Goal: Find contact information: Find contact information

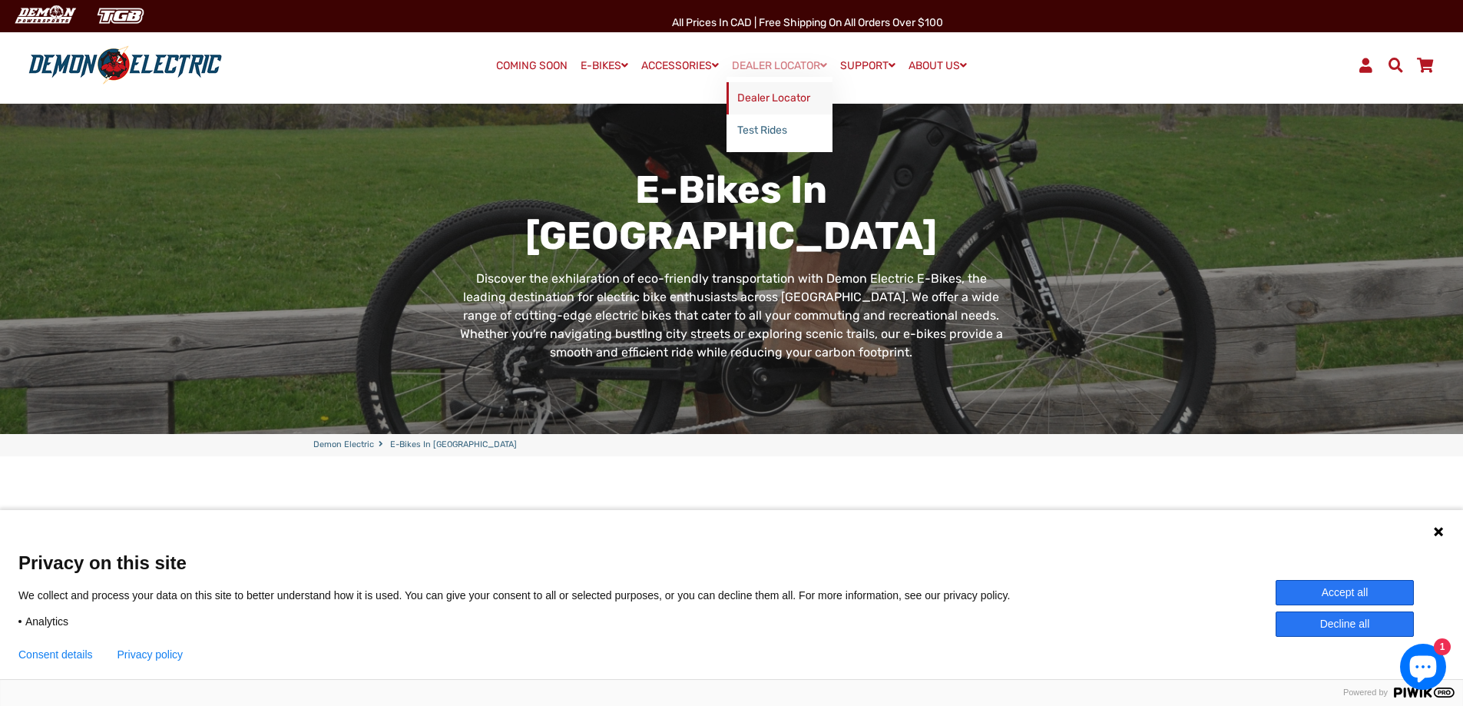
click at [780, 100] on link "Dealer Locator" at bounding box center [780, 98] width 106 height 32
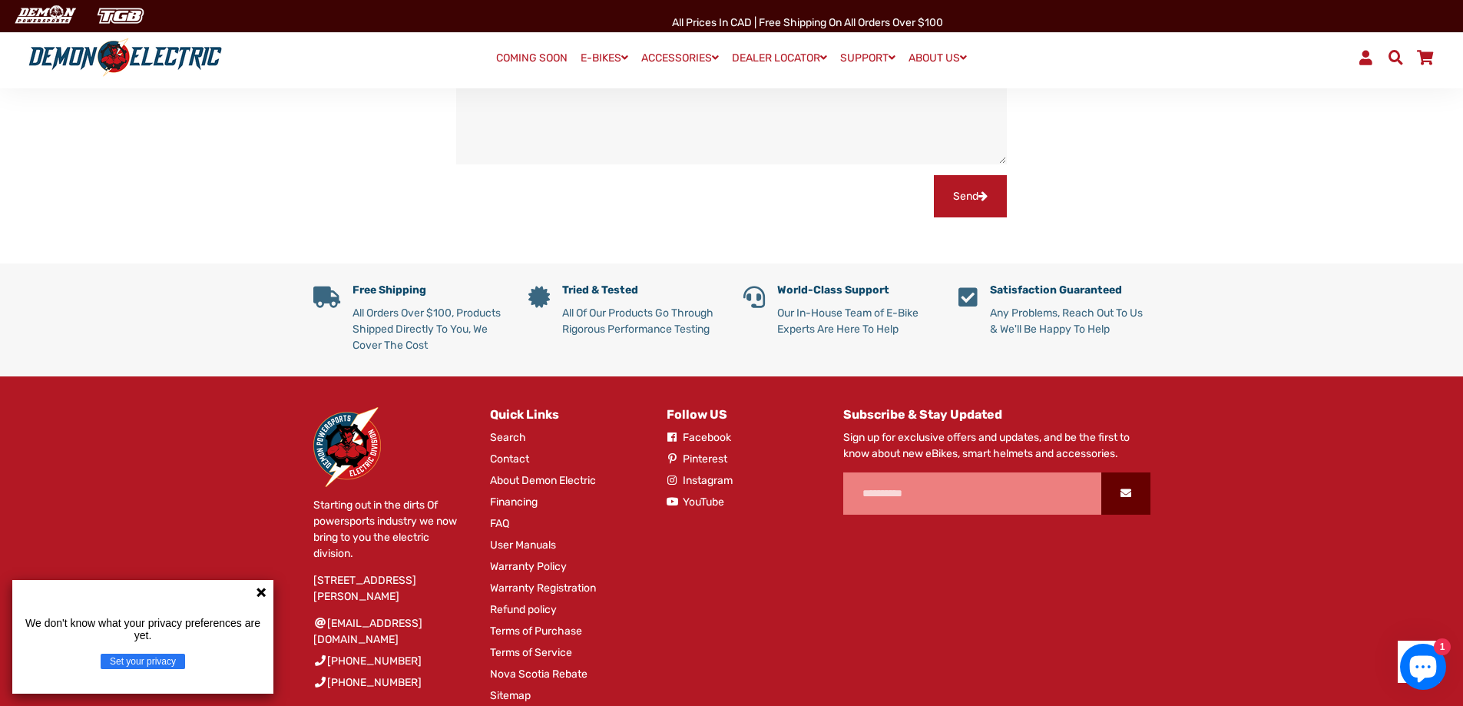
scroll to position [1306, 0]
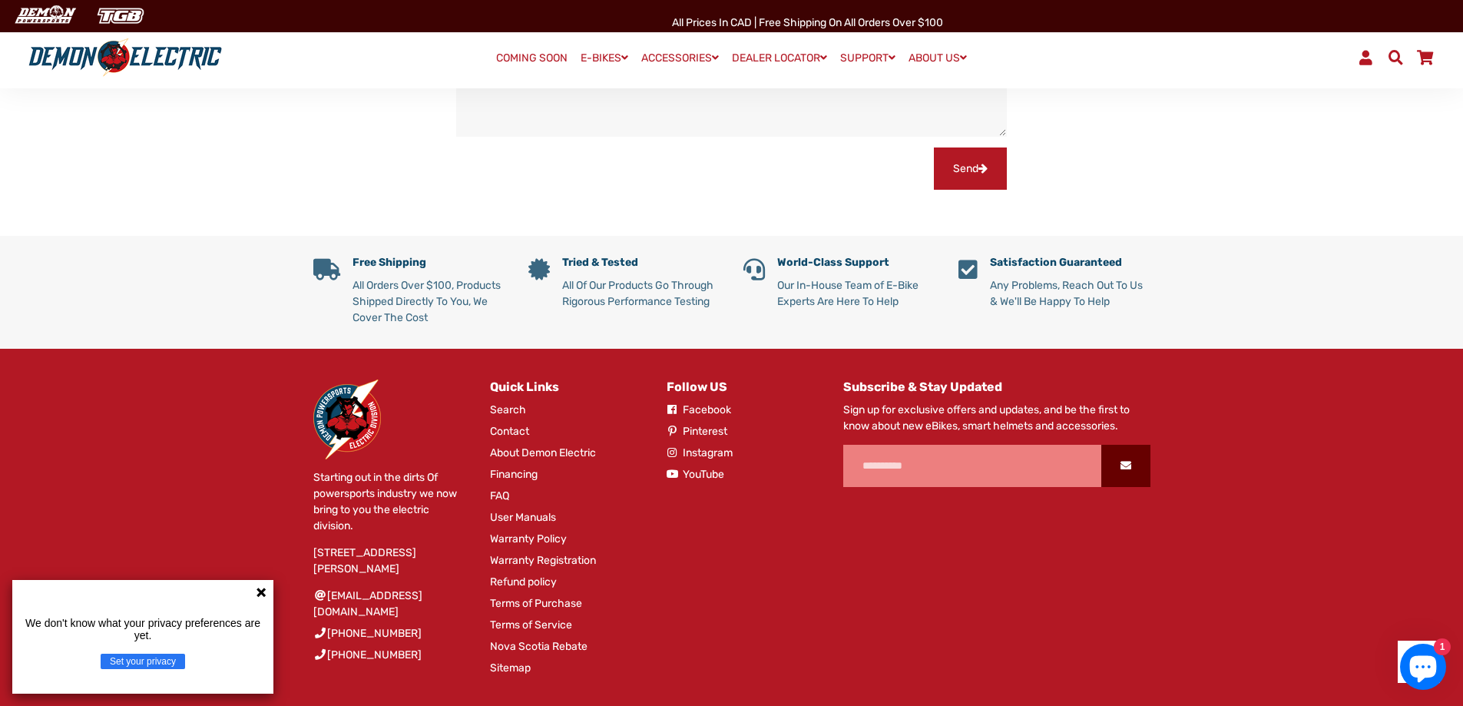
click at [512, 423] on link "Contact" at bounding box center [509, 431] width 39 height 16
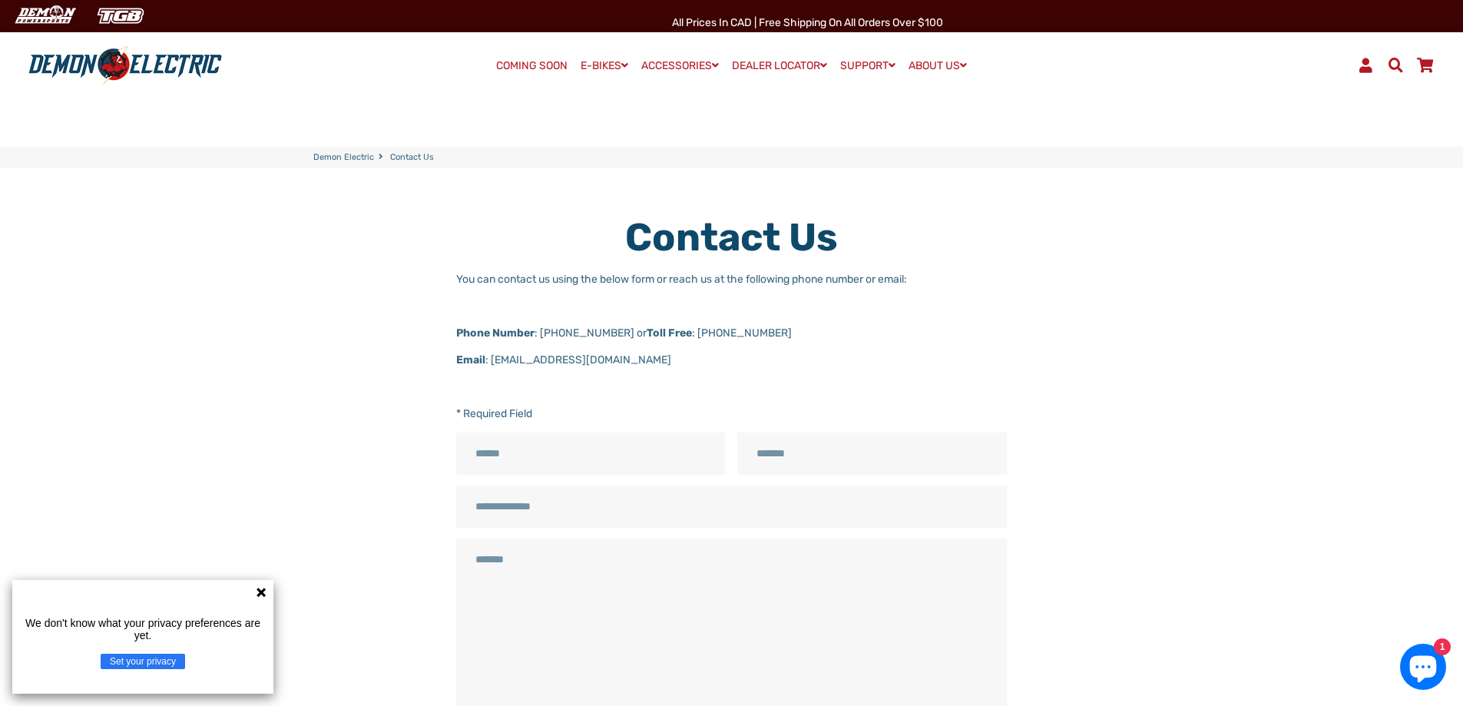
click at [300, 341] on div "Contact Us You can contact us using the below form or reach us at the following…" at bounding box center [720, 496] width 860 height 564
